Goal: Information Seeking & Learning: Learn about a topic

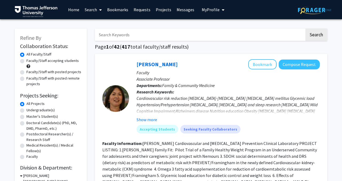
click at [26, 124] on label "Doctoral Candidate(s) (PhD, MD, DMD, PharmD, etc.)" at bounding box center [53, 125] width 55 height 11
click at [26, 124] on input "Doctoral Candidate(s) (PhD, MD, DMD, PharmD, etc.)" at bounding box center [27, 121] width 3 height 3
radio input "true"
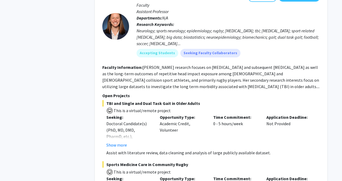
scroll to position [1818, 0]
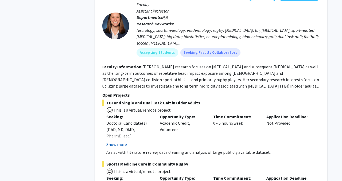
click at [119, 141] on button "Show more" at bounding box center [116, 144] width 21 height 6
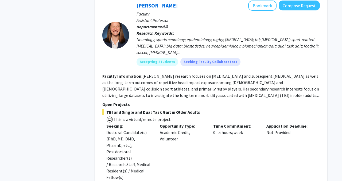
scroll to position [1808, 0]
click at [121, 101] on p "Open Projects" at bounding box center [210, 104] width 217 height 6
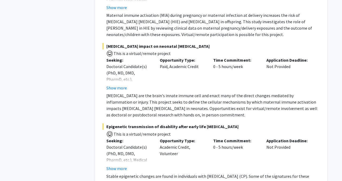
scroll to position [2792, 0]
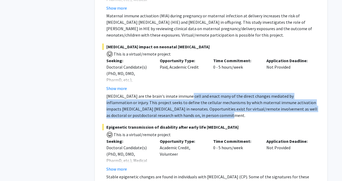
drag, startPoint x: 183, startPoint y: 71, endPoint x: 181, endPoint y: 87, distance: 16.2
click at [181, 93] on p "[MEDICAL_DATA] are the brain's innate immune cell and enact many of the direct …" at bounding box center [212, 106] width 213 height 26
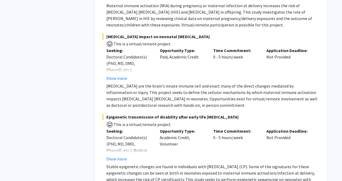
scroll to position [2801, 0]
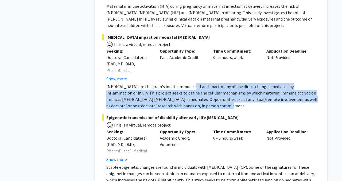
drag, startPoint x: 187, startPoint y: 63, endPoint x: 185, endPoint y: 78, distance: 15.5
click at [185, 83] on p "[MEDICAL_DATA] are the brain's innate immune cell and enact many of the direct …" at bounding box center [212, 96] width 213 height 26
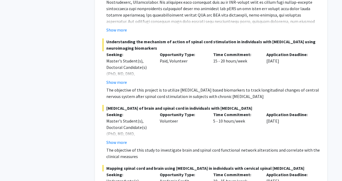
scroll to position [4068, 0]
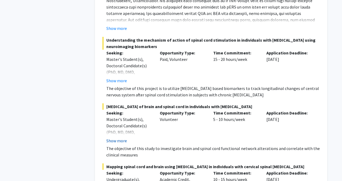
click at [120, 138] on button "Show more" at bounding box center [116, 141] width 21 height 6
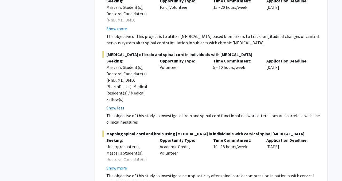
scroll to position [4120, 0]
click at [114, 161] on button "Show more" at bounding box center [116, 168] width 21 height 6
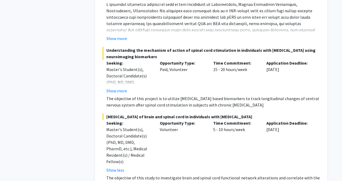
scroll to position [4182, 0]
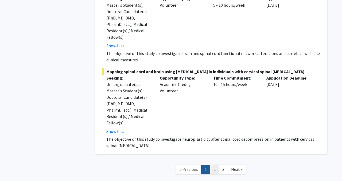
click at [216, 161] on link "2" at bounding box center [214, 169] width 9 height 9
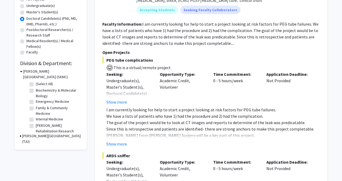
scroll to position [108, 0]
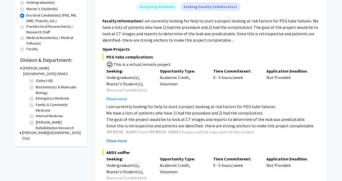
click at [122, 140] on button "Show more" at bounding box center [116, 141] width 21 height 6
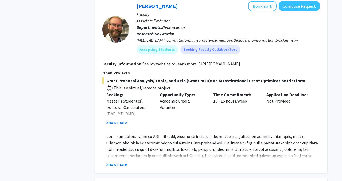
scroll to position [351, 0]
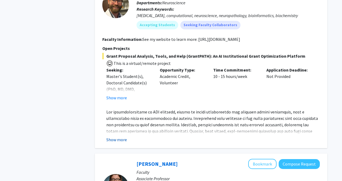
click at [120, 139] on button "Show more" at bounding box center [116, 139] width 21 height 6
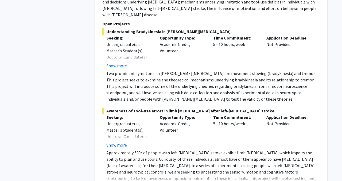
scroll to position [2257, 0]
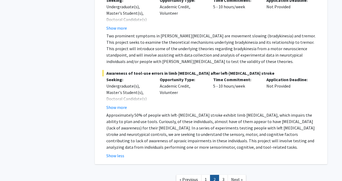
scroll to position [2310, 0]
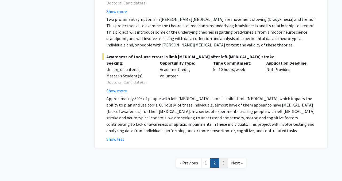
click at [224, 158] on link "3" at bounding box center [223, 162] width 9 height 9
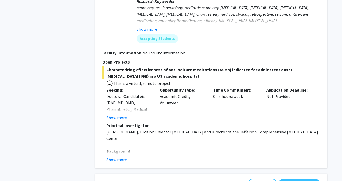
scroll to position [397, 0]
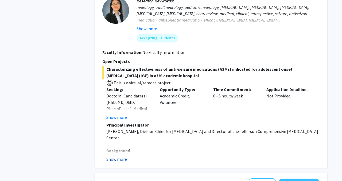
click at [116, 158] on button "Show more" at bounding box center [116, 159] width 21 height 6
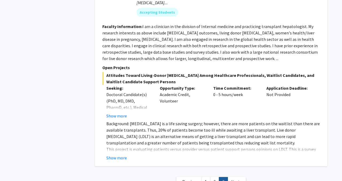
scroll to position [941, 0]
click at [234, 161] on span "Next »" at bounding box center [236, 181] width 11 height 5
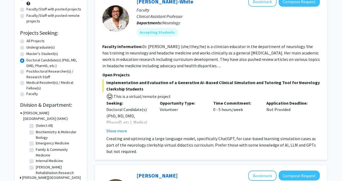
scroll to position [0, 0]
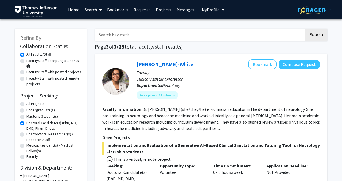
click at [163, 37] on input "Search Keywords" at bounding box center [200, 35] width 210 height 12
type input "retrospective"
click at [305, 29] on button "Search" at bounding box center [316, 35] width 22 height 12
radio input "true"
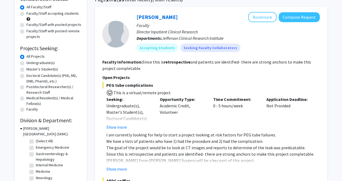
scroll to position [48, 0]
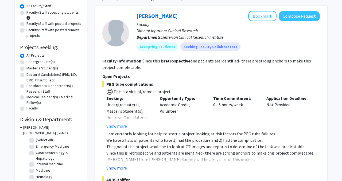
click at [119, 161] on button "Show more" at bounding box center [116, 168] width 21 height 6
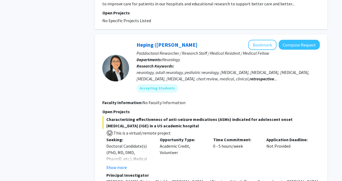
scroll to position [870, 0]
click at [257, 40] on button "Bookmark" at bounding box center [262, 45] width 28 height 10
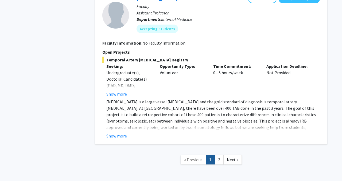
scroll to position [1197, 0]
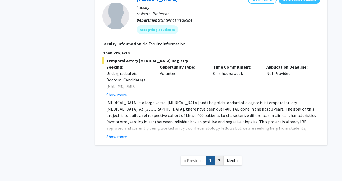
click at [218, 156] on link "2" at bounding box center [218, 160] width 9 height 9
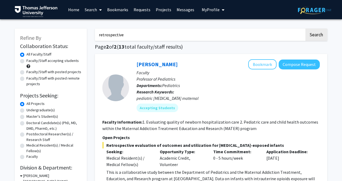
click at [133, 34] on input "retrospective" at bounding box center [200, 35] width 210 height 12
click at [305, 29] on button "Search" at bounding box center [316, 35] width 22 height 12
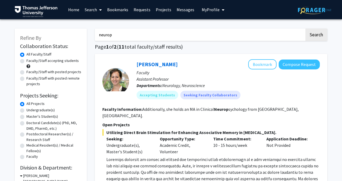
click at [123, 35] on input "neurop" at bounding box center [200, 35] width 210 height 12
click at [305, 29] on button "Search" at bounding box center [316, 35] width 22 height 12
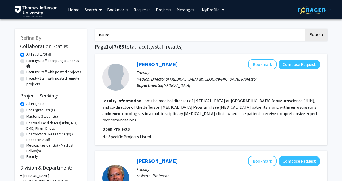
click at [135, 39] on input "neuro" at bounding box center [200, 35] width 210 height 12
click at [305, 29] on button "Search" at bounding box center [316, 35] width 22 height 12
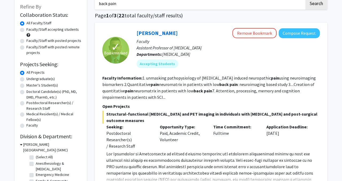
scroll to position [33, 0]
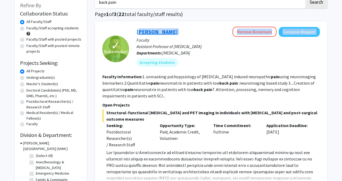
drag, startPoint x: 180, startPoint y: 34, endPoint x: 137, endPoint y: 34, distance: 43.5
click at [137, 34] on div "Mahdi Alizedah Remove Bookmark Compose Request" at bounding box center [227, 32] width 183 height 10
copy div "Mahdi Alizedah Remove Bookmark Compose Request"
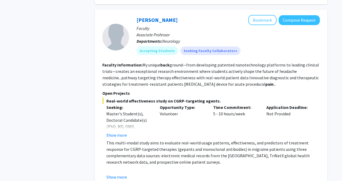
scroll to position [491, 0]
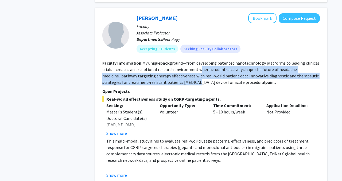
drag, startPoint x: 197, startPoint y: 69, endPoint x: 195, endPoint y: 79, distance: 10.0
click at [195, 79] on section "Faculty Information: My unique back ground—from developing patented nanotechnol…" at bounding box center [210, 73] width 217 height 26
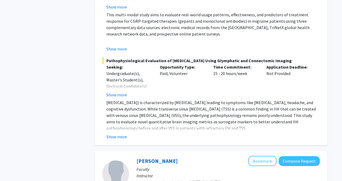
scroll to position [636, 0]
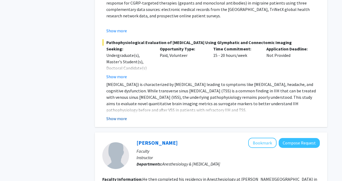
click at [119, 122] on button "Show more" at bounding box center [116, 118] width 21 height 6
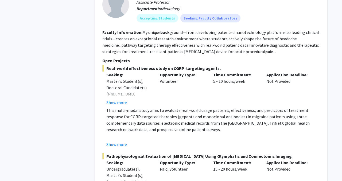
scroll to position [479, 0]
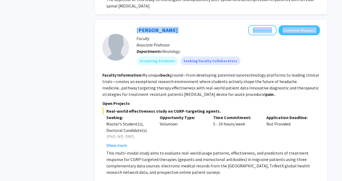
copy div "Hsiangkuo Yuan Bookmark Compose Request"
drag, startPoint x: 184, startPoint y: 30, endPoint x: 136, endPoint y: 29, distance: 48.6
click at [136, 29] on div "Hsiangkuo Yuan Bookmark Compose Request Faculty Associate Professor Departments…" at bounding box center [224, 47] width 191 height 44
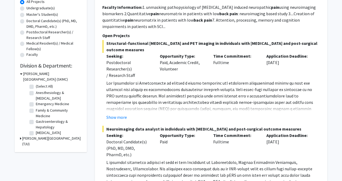
scroll to position [0, 0]
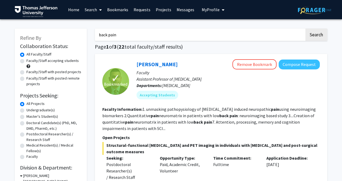
drag, startPoint x: 158, startPoint y: 33, endPoint x: 91, endPoint y: 34, distance: 66.5
type input "pain"
click at [305, 29] on button "Search" at bounding box center [316, 35] width 22 height 12
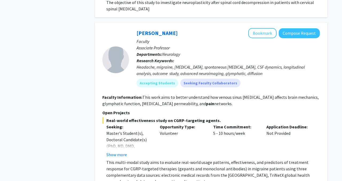
scroll to position [495, 0]
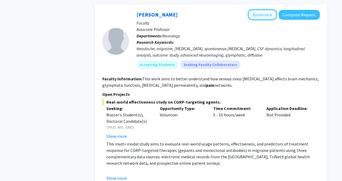
click at [263, 15] on button "Bookmark" at bounding box center [262, 15] width 28 height 10
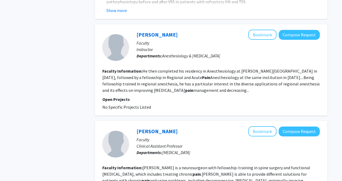
scroll to position [751, 0]
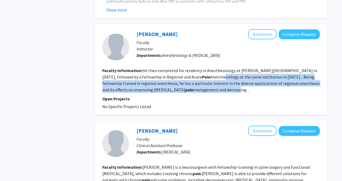
drag, startPoint x: 206, startPoint y: 84, endPoint x: 205, endPoint y: 94, distance: 9.9
click at [205, 92] on fg-read-more "He then completed his residency in Anesthesiology at Thomas Jefferson Universit…" at bounding box center [210, 80] width 217 height 25
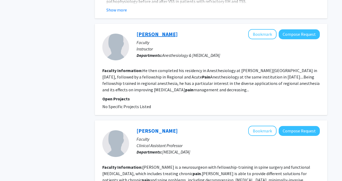
click at [152, 37] on link "[PERSON_NAME]" at bounding box center [156, 34] width 41 height 7
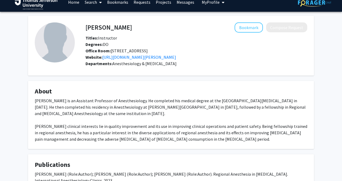
scroll to position [9, 0]
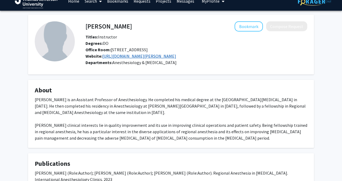
click at [162, 56] on link "https://www.jefferson.edu/academics/colleges-schools-institutes/skmc/department…" at bounding box center [139, 55] width 74 height 5
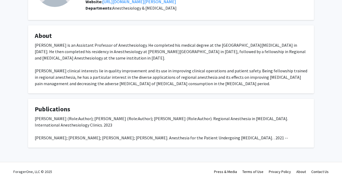
scroll to position [0, 0]
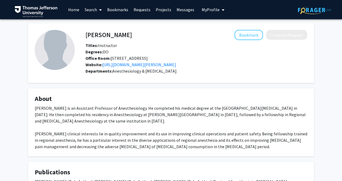
drag, startPoint x: 128, startPoint y: 35, endPoint x: 78, endPoint y: 35, distance: 49.7
click at [78, 35] on div "Aaron Ocker Bookmark Compose Request Titles: Instructor Degrees: DO Office Room…" at bounding box center [191, 53] width 232 height 46
click at [86, 34] on div "Aaron Ocker Bookmark Compose Request" at bounding box center [196, 35] width 230 height 10
copy h4 "[PERSON_NAME]"
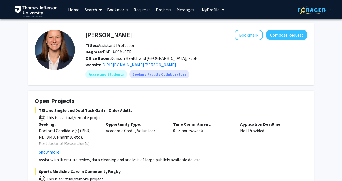
drag, startPoint x: 134, startPoint y: 35, endPoint x: 85, endPoint y: 34, distance: 48.6
click at [85, 34] on div "Katie Hunzinger Bookmark Compose Request" at bounding box center [196, 35] width 230 height 10
drag, startPoint x: 89, startPoint y: 34, endPoint x: 138, endPoint y: 35, distance: 49.1
click at [138, 35] on div "Katie Hunzinger Bookmark Compose Request" at bounding box center [196, 35] width 230 height 10
click at [138, 35] on div "Bookmark Compose Request" at bounding box center [219, 35] width 175 height 10
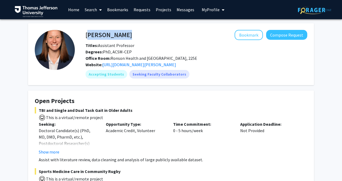
drag, startPoint x: 132, startPoint y: 35, endPoint x: 87, endPoint y: 35, distance: 45.1
click at [87, 35] on div "Katie Hunzinger Bookmark Compose Request" at bounding box center [196, 35] width 230 height 10
copy h4 "[PERSON_NAME]"
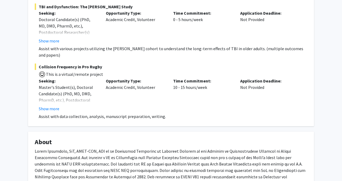
scroll to position [276, 0]
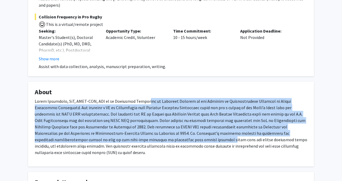
drag, startPoint x: 139, startPoint y: 93, endPoint x: 138, endPoint y: 131, distance: 37.7
click at [138, 131] on p at bounding box center [171, 127] width 272 height 58
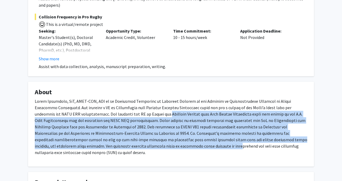
drag, startPoint x: 135, startPoint y: 140, endPoint x: 138, endPoint y: 109, distance: 30.8
click at [138, 109] on p at bounding box center [171, 127] width 272 height 58
click at [137, 109] on p at bounding box center [171, 127] width 272 height 58
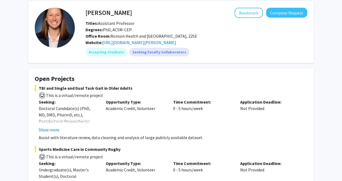
scroll to position [0, 0]
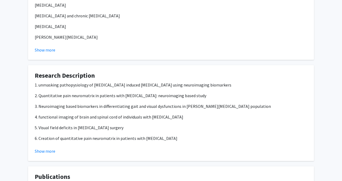
scroll to position [595, 0]
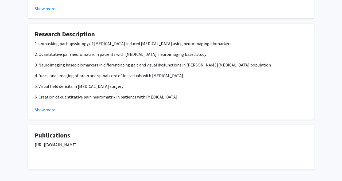
drag, startPoint x: 156, startPoint y: 138, endPoint x: 34, endPoint y: 138, distance: 122.6
click at [34, 138] on fg-card "Publications https://scholar.google.com/citations?user=jOD82m4AAAAJ&hl=en" at bounding box center [171, 147] width 286 height 45
copy p "https://scholar.google.com/citations?user=jOD82m4AAAAJ&hl=en"
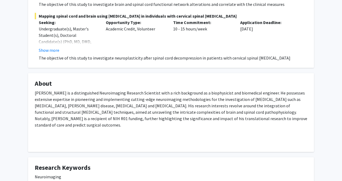
scroll to position [361, 0]
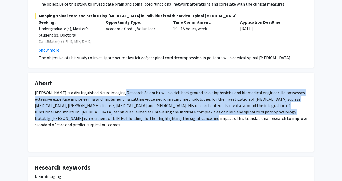
drag, startPoint x: 115, startPoint y: 95, endPoint x: 111, endPoint y: 119, distance: 24.7
click at [111, 119] on p "Dr. Alizadeh is a distinguished Neuroimaging Research Scientist with a rich bac…" at bounding box center [171, 108] width 272 height 38
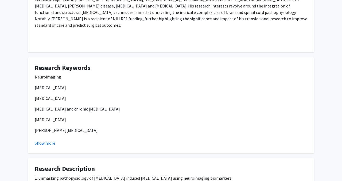
scroll to position [473, 0]
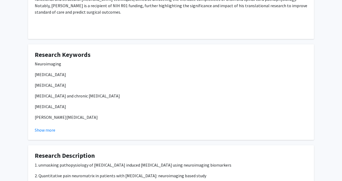
click at [53, 120] on fg-read-more "Neuroimaging MRI Spinal Cord Injury Neuropathic Pain and chronic low back pain …" at bounding box center [171, 97] width 272 height 73
click at [52, 127] on button "Show more" at bounding box center [45, 130] width 21 height 6
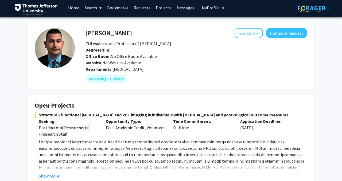
scroll to position [0, 0]
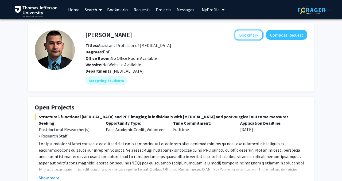
click at [251, 36] on button "Bookmark" at bounding box center [248, 35] width 28 height 10
click at [222, 8] on icon "My profile dropdown to access profile and logout" at bounding box center [223, 10] width 3 height 4
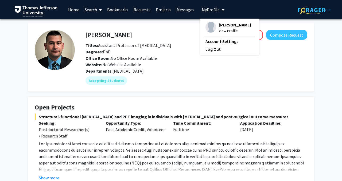
click at [222, 8] on icon "My profile dropdown to access profile and logout" at bounding box center [223, 10] width 3 height 4
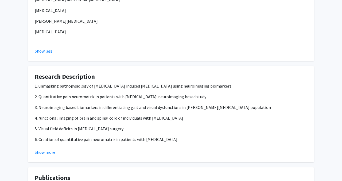
scroll to position [627, 0]
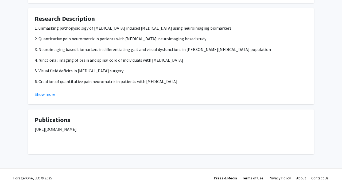
drag, startPoint x: 158, startPoint y: 123, endPoint x: 31, endPoint y: 123, distance: 126.6
click at [31, 123] on fg-card "Publications https://scholar.google.com/citations?user=jOD82m4AAAAJ&hl=en" at bounding box center [171, 131] width 286 height 45
copy p "https://scholar.google.com/citations?user=jOD82m4AAAAJ&hl=en"
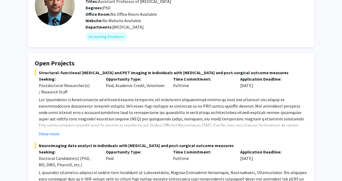
scroll to position [44, 0]
click at [56, 134] on button "Show more" at bounding box center [49, 133] width 21 height 6
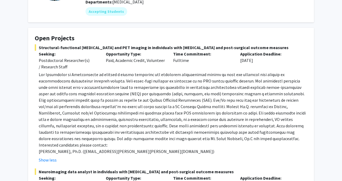
scroll to position [71, 0]
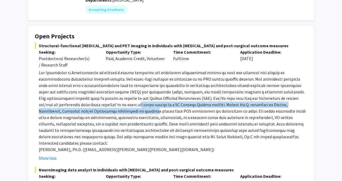
drag, startPoint x: 76, startPoint y: 105, endPoint x: 75, endPoint y: 109, distance: 4.0
click at [75, 109] on p at bounding box center [173, 104] width 268 height 71
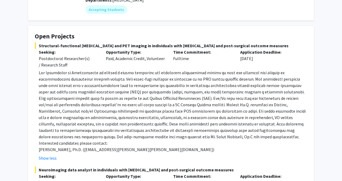
click at [73, 116] on p at bounding box center [173, 104] width 268 height 71
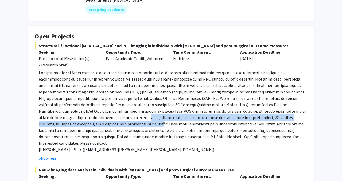
drag, startPoint x: 73, startPoint y: 116, endPoint x: 71, endPoint y: 124, distance: 9.0
click at [71, 124] on p at bounding box center [173, 104] width 268 height 71
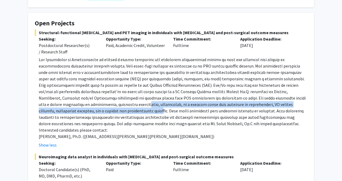
scroll to position [83, 0]
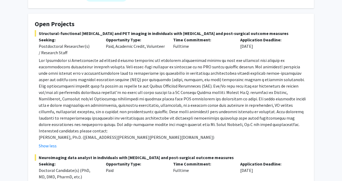
click at [72, 125] on p at bounding box center [173, 92] width 268 height 71
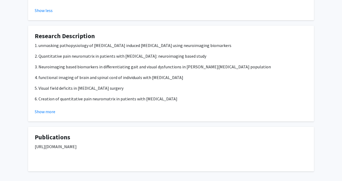
scroll to position [633, 0]
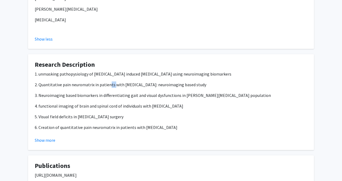
drag, startPoint x: 114, startPoint y: 78, endPoint x: 108, endPoint y: 78, distance: 5.6
click at [108, 81] on p "2. Quantitative pain neuromatrix in patients with low back pain: neuroimaging b…" at bounding box center [171, 84] width 272 height 6
drag, startPoint x: 95, startPoint y: 122, endPoint x: 123, endPoint y: 123, distance: 28.6
click at [124, 124] on p "6. Creation of quantitative pain neuromatrix in patients with low back pain" at bounding box center [171, 127] width 272 height 6
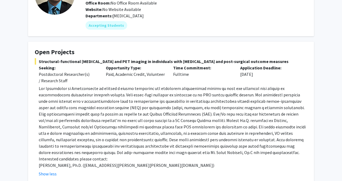
scroll to position [0, 0]
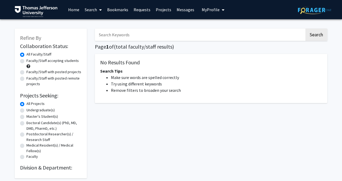
click at [164, 34] on input "Search Keywords" at bounding box center [200, 35] width 210 height 12
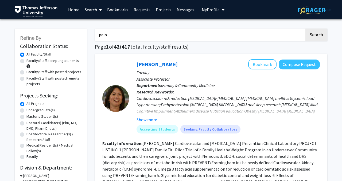
type input "pain"
click at [305, 29] on button "Search" at bounding box center [316, 35] width 22 height 12
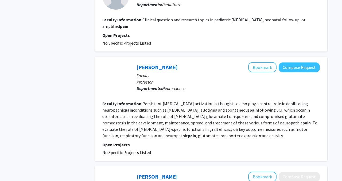
scroll to position [997, 0]
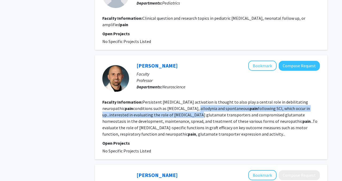
drag, startPoint x: 162, startPoint y: 102, endPoint x: 162, endPoint y: 109, distance: 6.7
click at [162, 109] on fg-read-more "Persistent astrocyte activation is thought to also play a central role in debil…" at bounding box center [209, 117] width 215 height 37
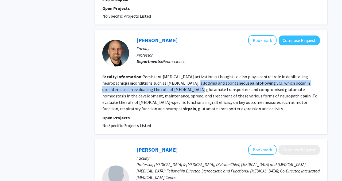
scroll to position [1023, 0]
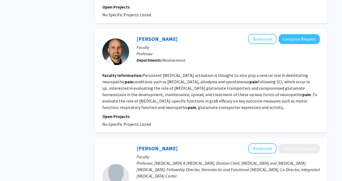
click at [166, 102] on fg-read-more "Persistent astrocyte activation is thought to also play a central role in debil…" at bounding box center [209, 91] width 215 height 37
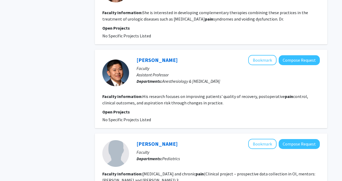
scroll to position [1313, 0]
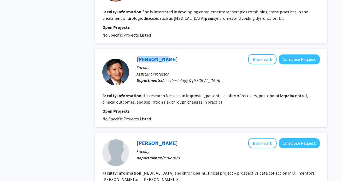
drag, startPoint x: 165, startPoint y: 52, endPoint x: 135, endPoint y: 52, distance: 29.9
click at [135, 54] on div "Kevin Min Bookmark Compose Request Faculty Assistant Professor Departments: Ane…" at bounding box center [224, 72] width 191 height 36
copy link "[PERSON_NAME]"
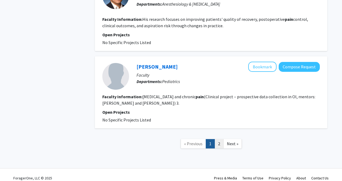
click at [221, 140] on link "2" at bounding box center [218, 143] width 9 height 9
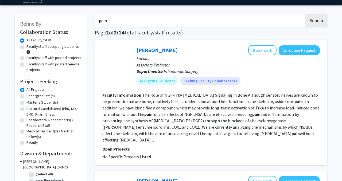
scroll to position [18, 0]
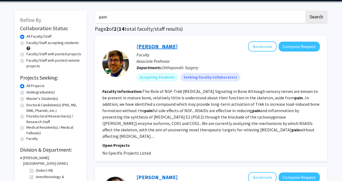
click at [165, 47] on link "Ryan Tomlinson" at bounding box center [156, 46] width 41 height 7
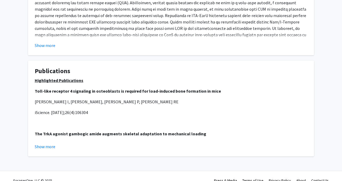
scroll to position [259, 0]
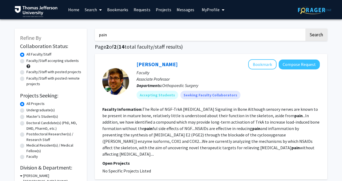
drag, startPoint x: 139, startPoint y: 32, endPoint x: 76, endPoint y: 32, distance: 63.3
click at [109, 35] on input "pain" at bounding box center [200, 35] width 210 height 12
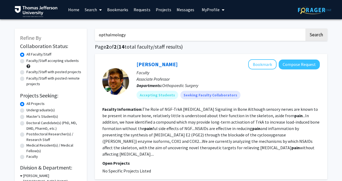
click at [305, 29] on button "Search" at bounding box center [316, 35] width 22 height 12
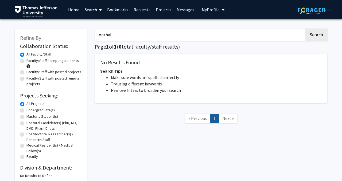
click at [305, 29] on button "Search" at bounding box center [316, 35] width 22 height 12
click at [134, 33] on input "opthal" at bounding box center [200, 35] width 210 height 12
click at [305, 29] on button "Search" at bounding box center [316, 35] width 22 height 12
type input "o"
type input "eye"
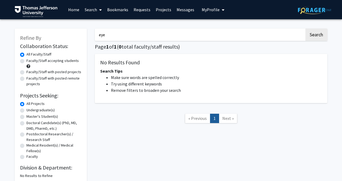
click at [305, 29] on button "Search" at bounding box center [316, 35] width 22 height 12
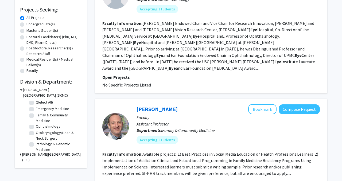
scroll to position [100, 0]
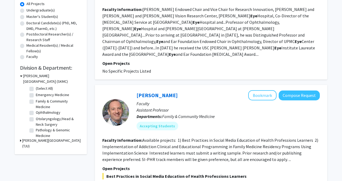
click at [22, 140] on div "Thomas Jefferson University (TJU)" at bounding box center [50, 143] width 61 height 11
click at [22, 141] on div "Thomas Jefferson University (TJU)" at bounding box center [50, 143] width 61 height 11
click at [20, 141] on icon at bounding box center [20, 141] width 1 height 6
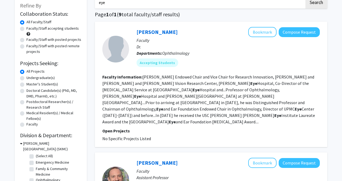
scroll to position [0, 0]
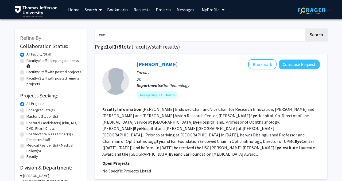
drag, startPoint x: 123, startPoint y: 35, endPoint x: 88, endPoint y: 32, distance: 35.9
click at [305, 29] on button "Search" at bounding box center [316, 35] width 22 height 12
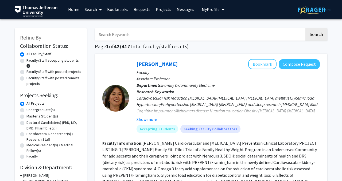
scroll to position [126, 0]
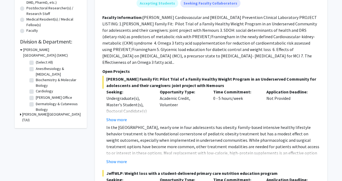
click at [21, 114] on div "[PERSON_NAME][GEOGRAPHIC_DATA] (TJU)" at bounding box center [50, 117] width 61 height 11
click at [21, 114] on icon at bounding box center [20, 115] width 1 height 6
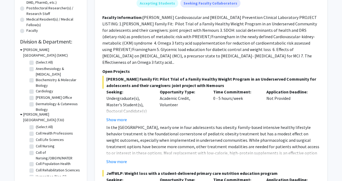
click at [22, 49] on icon at bounding box center [21, 50] width 2 height 6
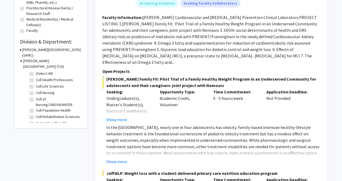
click at [22, 49] on div "[PERSON_NAME][GEOGRAPHIC_DATA] (SKMC)" at bounding box center [50, 52] width 61 height 11
click at [21, 49] on icon at bounding box center [20, 50] width 1 height 6
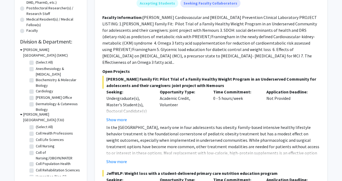
click at [21, 49] on icon at bounding box center [21, 50] width 2 height 6
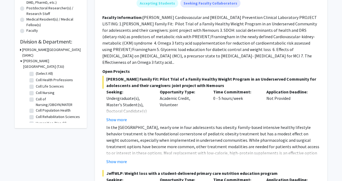
click at [22, 50] on div "[PERSON_NAME][GEOGRAPHIC_DATA] (SKMC)" at bounding box center [50, 52] width 61 height 11
click at [20, 49] on icon at bounding box center [20, 50] width 1 height 6
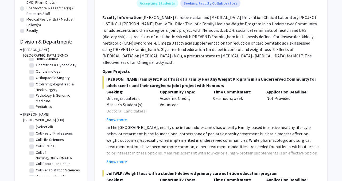
scroll to position [159, 0]
click at [36, 73] on label "Ophthalmology" at bounding box center [48, 73] width 25 height 6
click at [36, 73] on input "Ophthalmology" at bounding box center [37, 71] width 3 height 3
checkbox input "true"
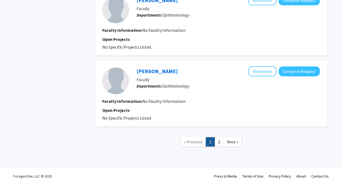
scroll to position [687, 0]
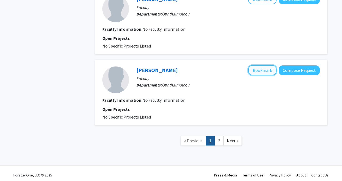
click at [261, 71] on button "Bookmark" at bounding box center [262, 70] width 28 height 10
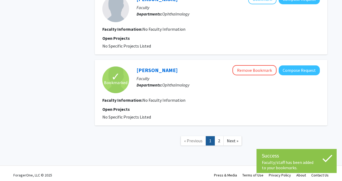
scroll to position [690, 0]
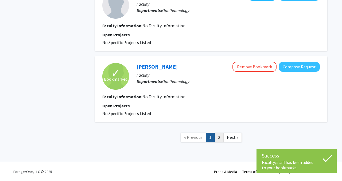
click at [218, 135] on link "2" at bounding box center [218, 137] width 9 height 9
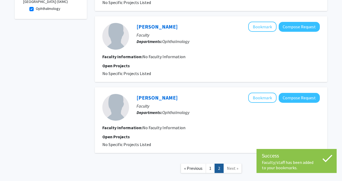
scroll to position [211, 0]
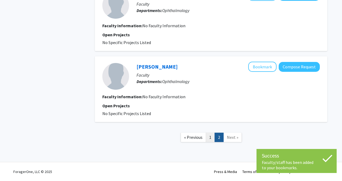
click at [209, 139] on link "1" at bounding box center [210, 137] width 9 height 9
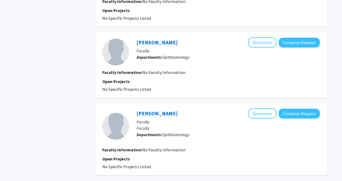
scroll to position [210, 0]
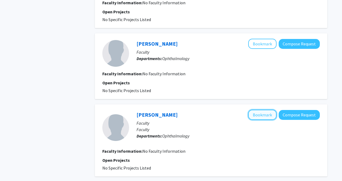
click at [257, 117] on button "Bookmark" at bounding box center [262, 115] width 28 height 10
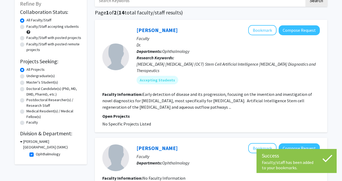
scroll to position [21, 0]
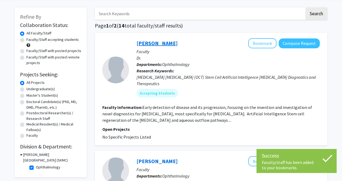
click at [160, 44] on link "Joel Schuman" at bounding box center [156, 43] width 41 height 7
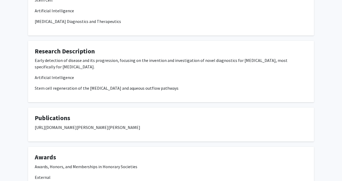
scroll to position [242, 0]
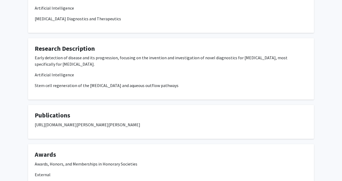
drag, startPoint x: 176, startPoint y: 124, endPoint x: 30, endPoint y: 126, distance: 146.1
click at [30, 126] on fg-card "Publications https://www.ncbi.nlm.nih.gov/myncbi/joel.schuman.1/bibliography/pu…" at bounding box center [171, 122] width 286 height 34
copy p "https://www.ncbi.nlm.nih.gov/myncbi/joel.schuman.1/bibliography/public/"
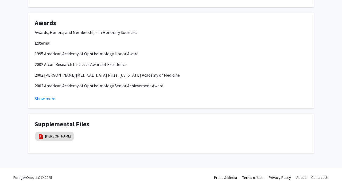
scroll to position [379, 0]
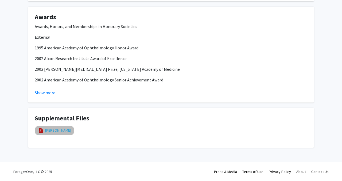
click at [53, 132] on link "j schuman cv" at bounding box center [58, 131] width 26 height 6
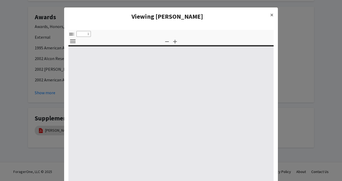
select select "custom"
type input "0"
select select "custom"
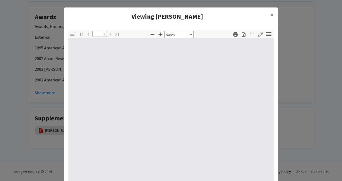
scroll to position [26, 0]
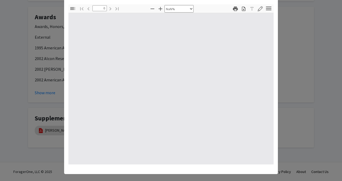
type input "1"
select select "auto"
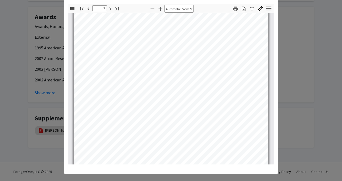
scroll to position [622, 0]
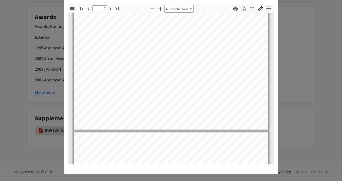
type input "8"
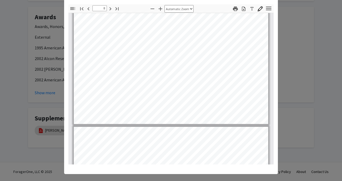
scroll to position [1961, 0]
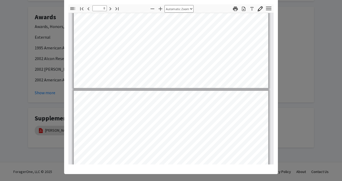
click at [293, 50] on modal-container "Viewing j schuman cv × Thumbnails Document Outline Attachments Layers Current O…" at bounding box center [171, 90] width 342 height 181
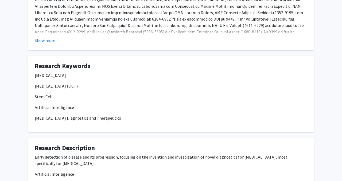
scroll to position [0, 0]
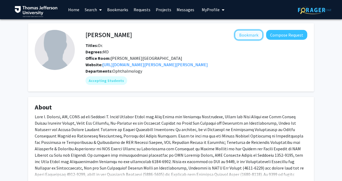
click at [251, 38] on button "Bookmark" at bounding box center [248, 35] width 28 height 10
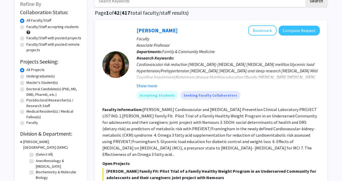
scroll to position [70, 0]
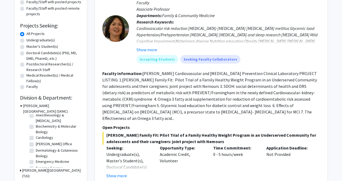
click at [36, 116] on label "Anesthesiology & [MEDICAL_DATA]" at bounding box center [58, 117] width 44 height 11
click at [36, 116] on input "Anesthesiology & [MEDICAL_DATA]" at bounding box center [37, 113] width 3 height 3
checkbox input "true"
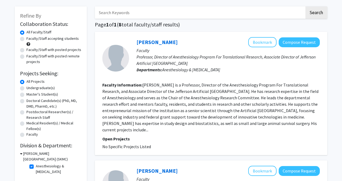
scroll to position [58, 0]
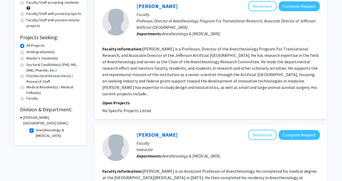
click at [36, 131] on label "Anesthesiology & [MEDICAL_DATA]" at bounding box center [58, 132] width 44 height 11
click at [36, 131] on input "Anesthesiology & [MEDICAL_DATA]" at bounding box center [37, 128] width 3 height 3
checkbox input "false"
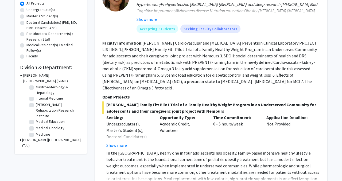
scroll to position [77, 0]
click at [36, 106] on label "[PERSON_NAME] Rehabilitation Research Institute" at bounding box center [58, 111] width 44 height 17
click at [36, 106] on input "[PERSON_NAME] Rehabilitation Research Institute" at bounding box center [37, 104] width 3 height 3
checkbox input "true"
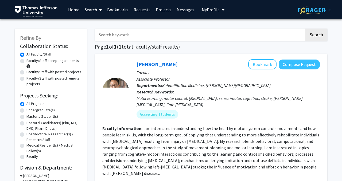
scroll to position [48, 0]
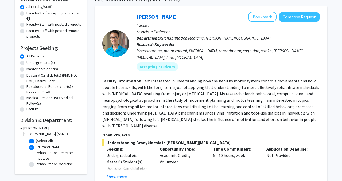
click at [36, 147] on label "[PERSON_NAME] Rehabilitation Research Institute" at bounding box center [58, 152] width 44 height 17
click at [36, 147] on input "[PERSON_NAME] Rehabilitation Research Institute" at bounding box center [37, 145] width 3 height 3
checkbox input "false"
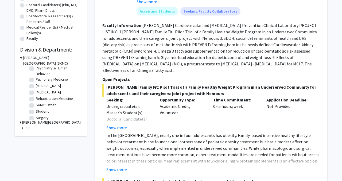
scroll to position [230, 0]
click at [36, 99] on label "Rehabilitation Medicine" at bounding box center [54, 99] width 37 height 6
click at [36, 99] on input "Rehabilitation Medicine" at bounding box center [37, 97] width 3 height 3
checkbox input "true"
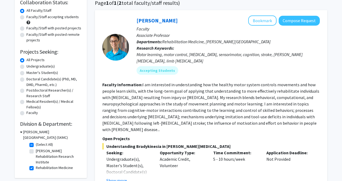
scroll to position [66, 0]
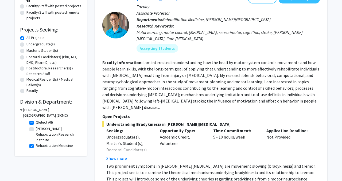
click at [36, 145] on label "Rehabilitation Medicine" at bounding box center [54, 146] width 37 height 6
click at [36, 145] on input "Rehabilitation Medicine" at bounding box center [37, 144] width 3 height 3
checkbox input "false"
